Goal: Task Accomplishment & Management: Use online tool/utility

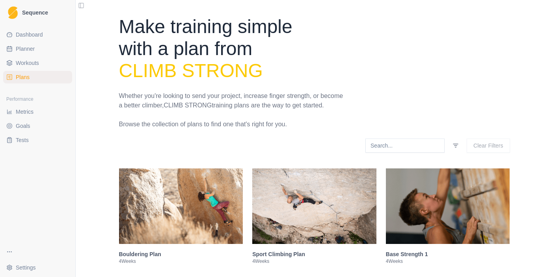
click at [42, 112] on link "Metrics" at bounding box center [37, 112] width 69 height 13
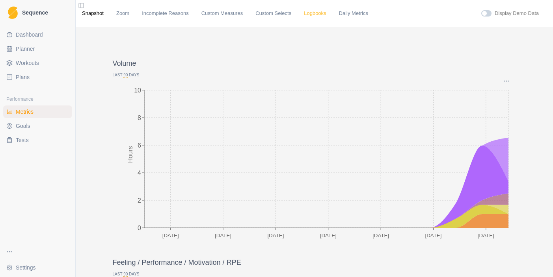
click at [320, 12] on link "Logbooks" at bounding box center [315, 13] width 22 height 8
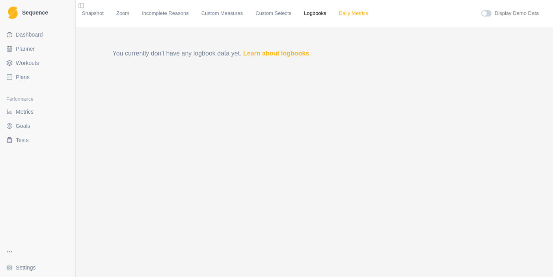
click at [356, 17] on link "Daily Metrics" at bounding box center [353, 13] width 29 height 8
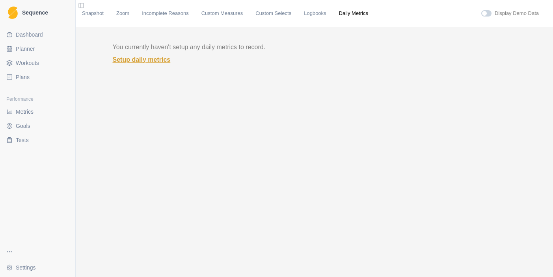
click at [162, 59] on link "Setup daily metrics" at bounding box center [315, 59] width 404 height 9
